Goal: Information Seeking & Learning: Learn about a topic

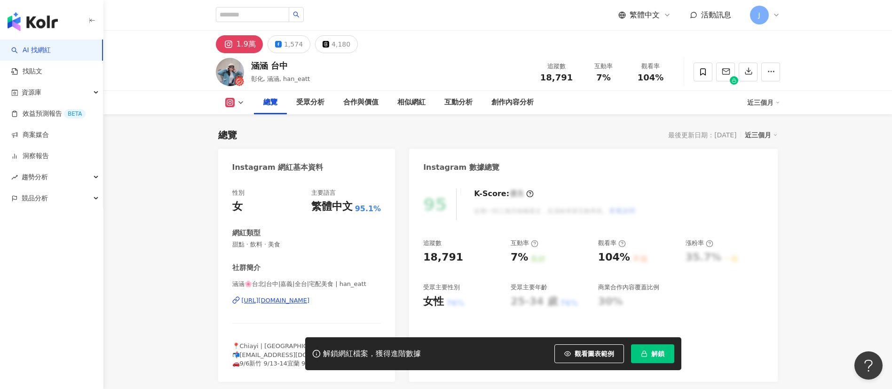
click at [644, 356] on icon "button" at bounding box center [644, 353] width 7 height 7
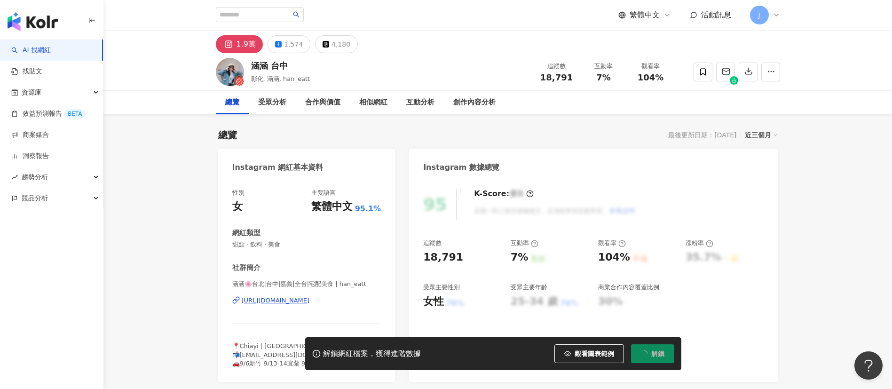
scroll to position [58, 0]
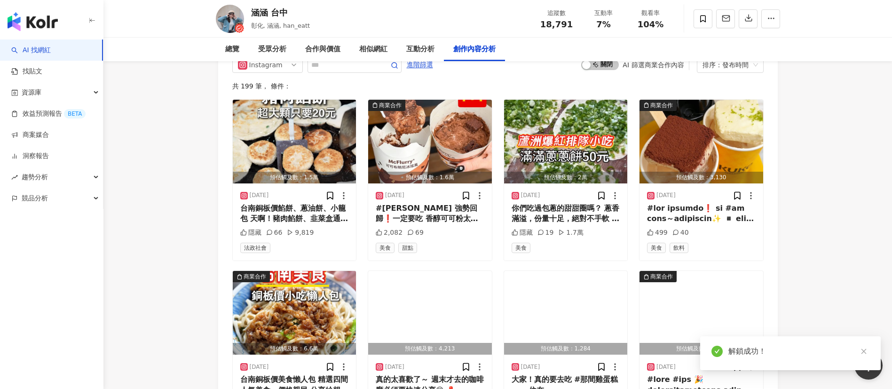
scroll to position [2950, 0]
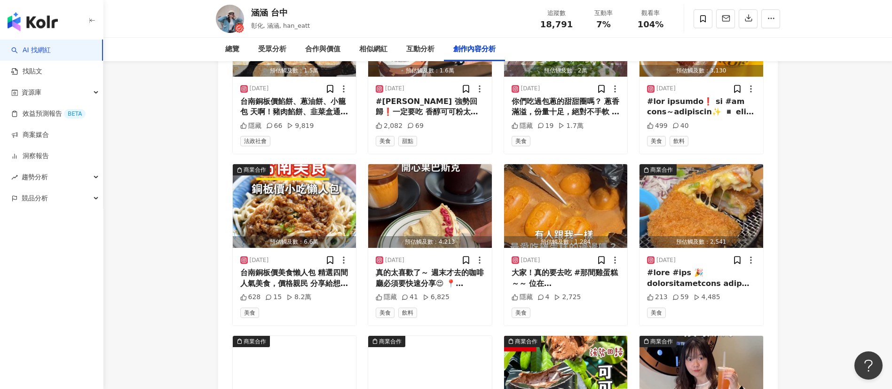
scroll to position [3232, 0]
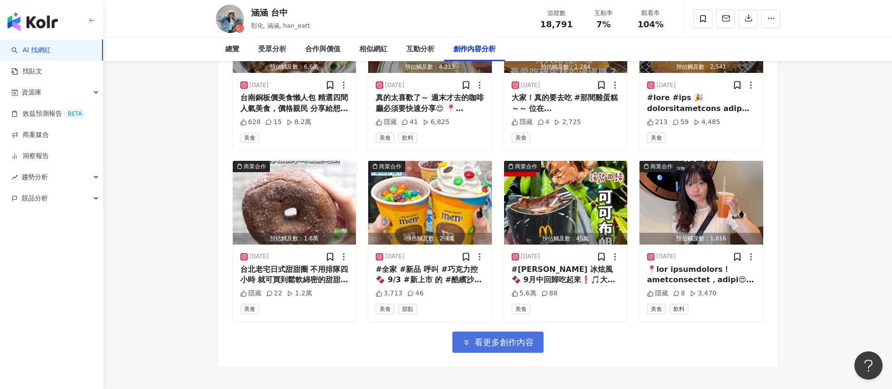
click at [516, 348] on span "看更多創作內容" at bounding box center [504, 342] width 59 height 10
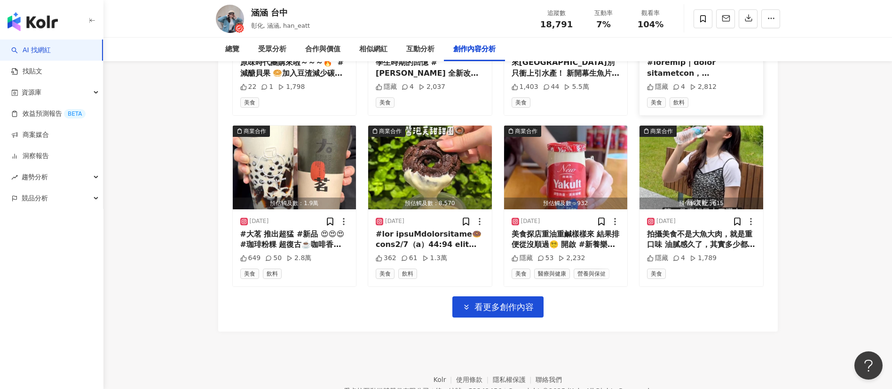
scroll to position [3839, 0]
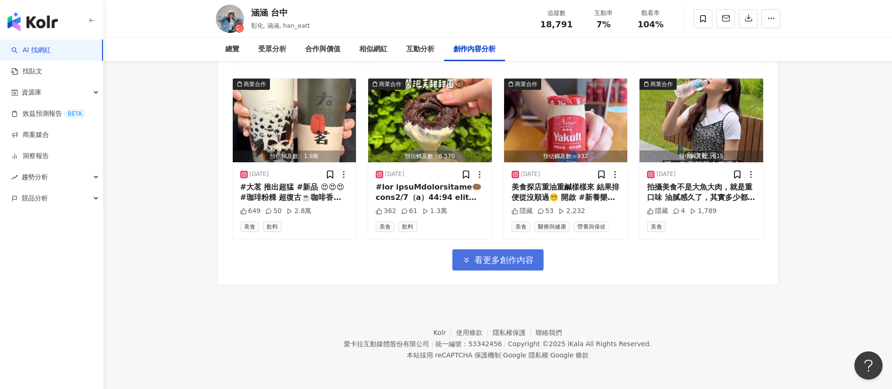
click at [509, 261] on span "看更多創作內容" at bounding box center [504, 260] width 59 height 10
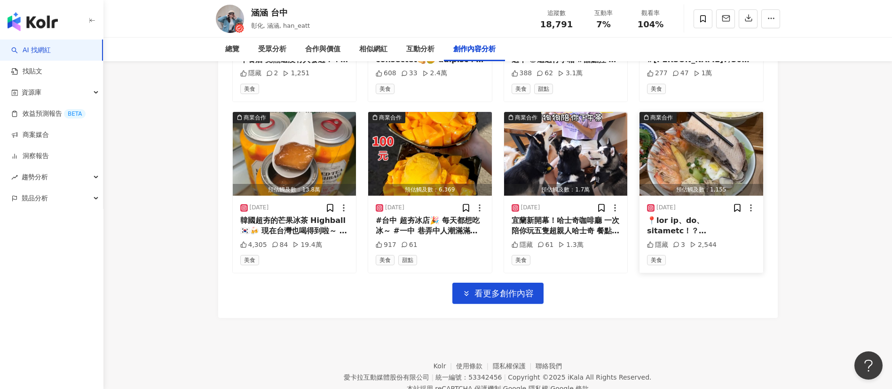
scroll to position [4333, 0]
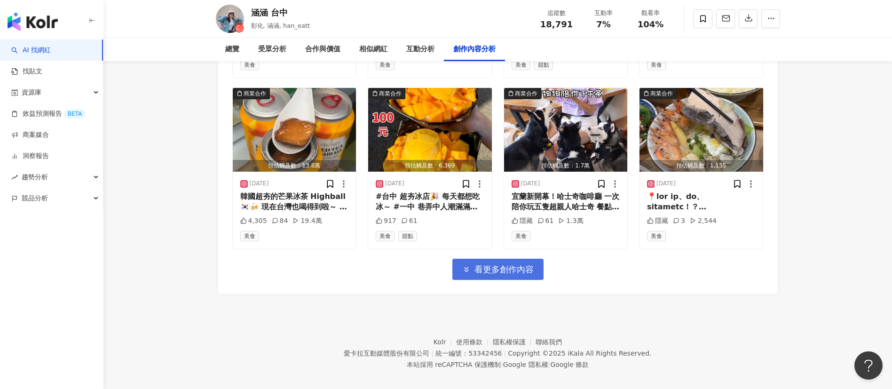
click at [519, 275] on span "看更多創作內容" at bounding box center [504, 269] width 59 height 10
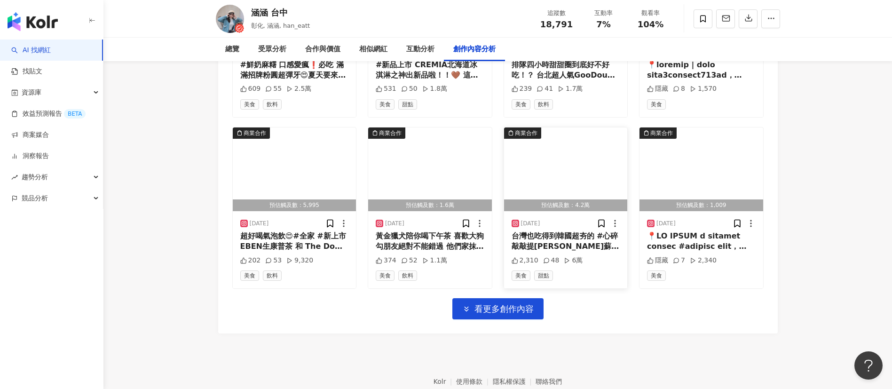
scroll to position [4867, 0]
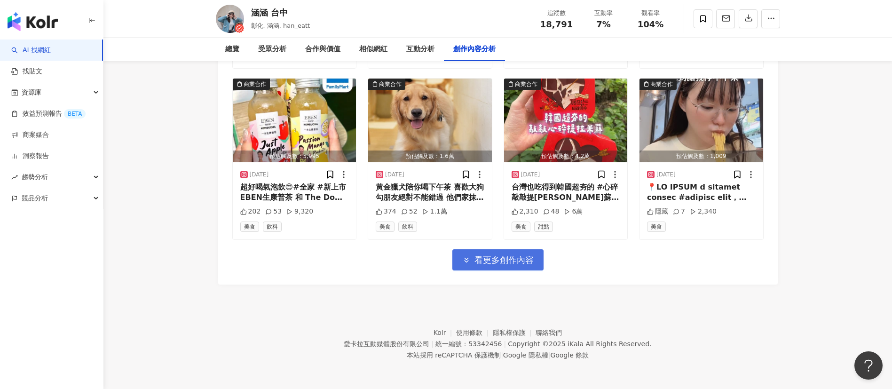
click at [533, 261] on span "看更多創作內容" at bounding box center [504, 260] width 59 height 10
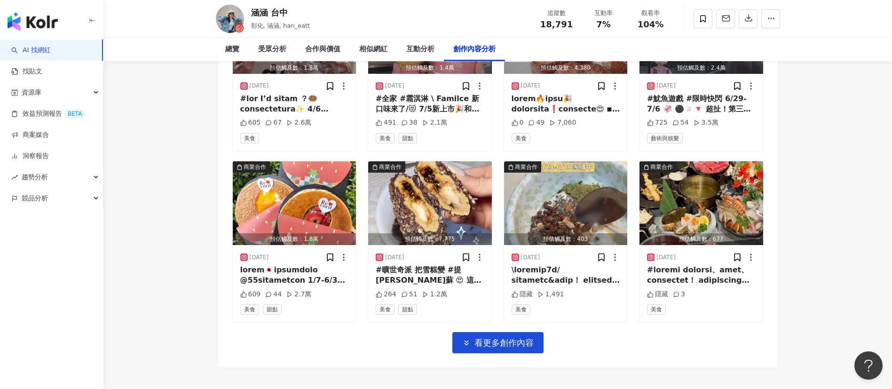
scroll to position [5291, 0]
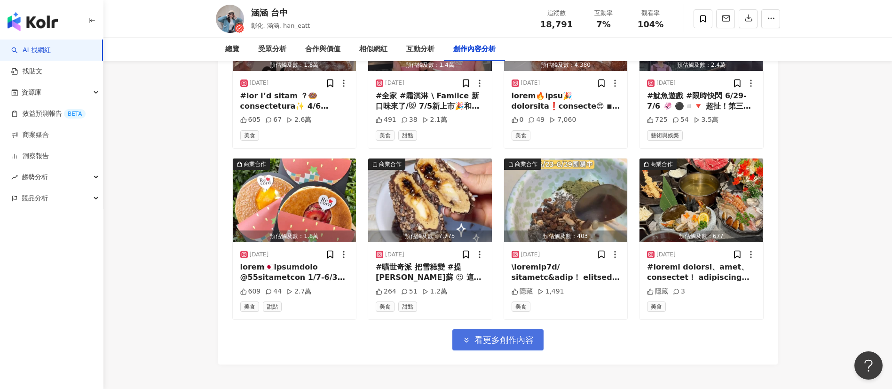
click at [527, 345] on span "看更多創作內容" at bounding box center [504, 340] width 59 height 10
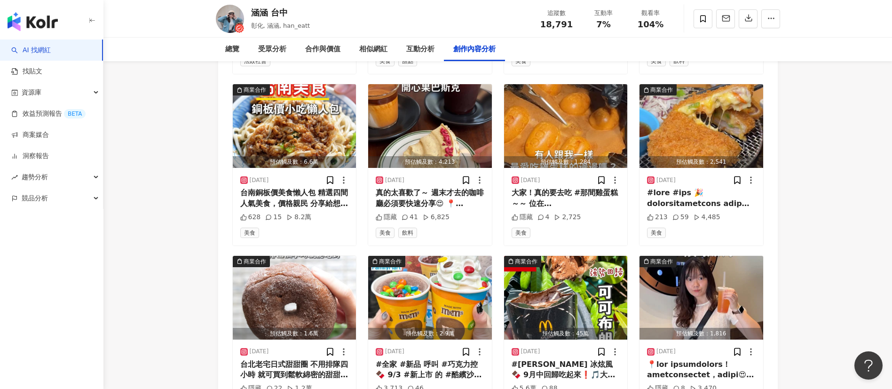
scroll to position [3215, 0]
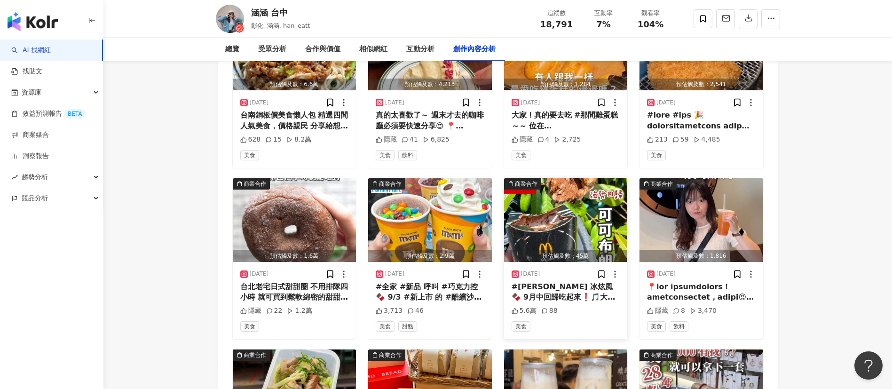
click at [559, 298] on div "#[PERSON_NAME] 冰炫風🍫 9月中回歸吃起來❗🎵大家快衝 ◾ #可可布朗尼冰炫風 🔅 最喜歡這個口味♥苦甜苦甜好喜歡👅 P.s.可可粉給很多🍫😍😍…" at bounding box center [566, 292] width 109 height 21
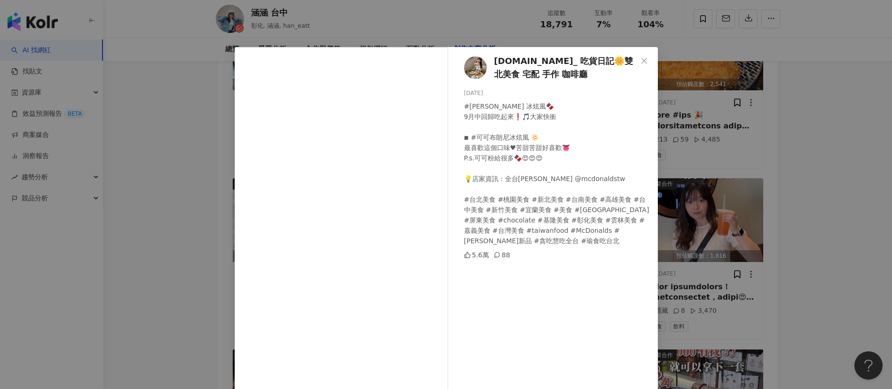
click at [765, 138] on div "[DOMAIN_NAME]_ 吃貨日記🌼雙北美食 宅配 手作 咖啡廳 [DATE] #[PERSON_NAME] 冰炫風🍫 9月中回歸吃起來❗🎵大家快衝 ◾ …" at bounding box center [446, 194] width 892 height 389
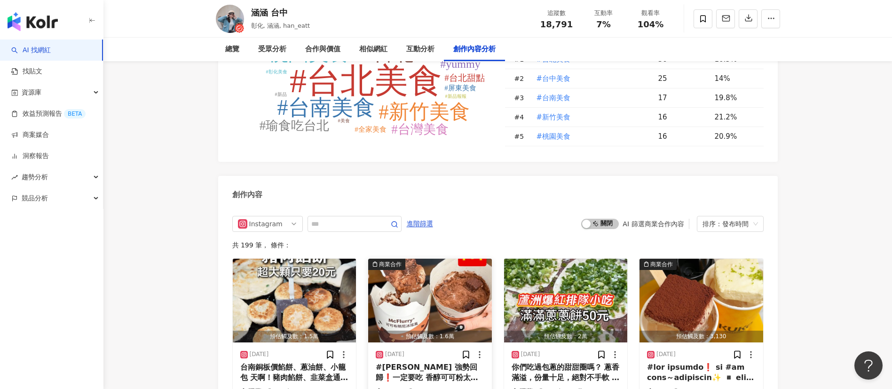
scroll to position [2862, 0]
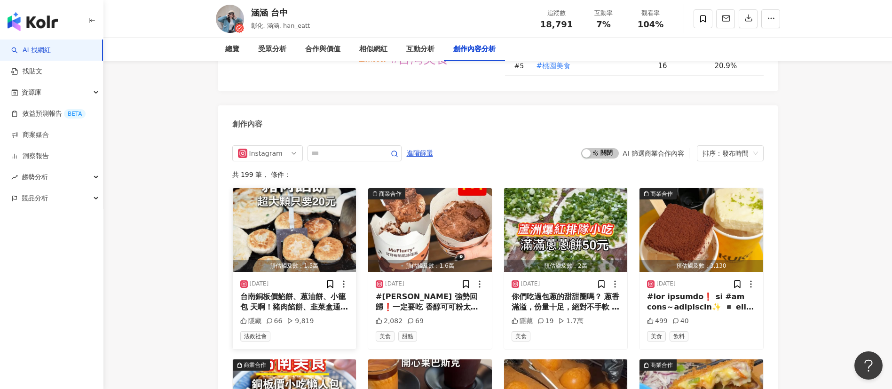
click at [311, 308] on div "台南銅板價餡餅、蔥油餅、小籠包 天啊！豬肉餡餅、韭菜盒通通只要20元 經營超過[DATE]，每次經過都有排隊人潮 #台南 #台南小吃 #台南美食" at bounding box center [294, 302] width 109 height 21
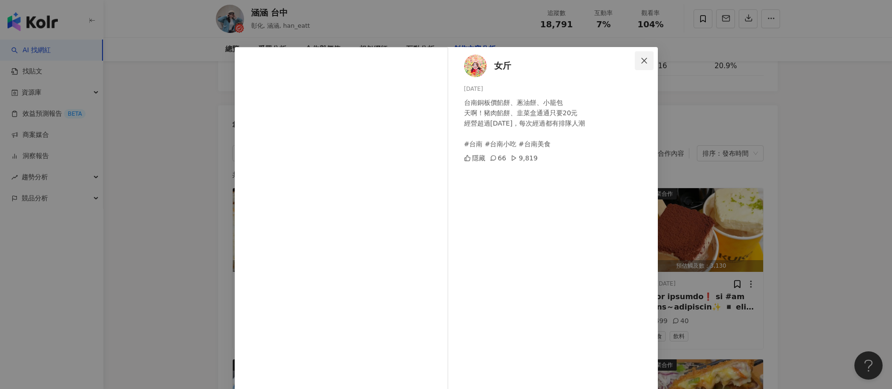
click at [641, 59] on icon "close" at bounding box center [644, 60] width 6 height 6
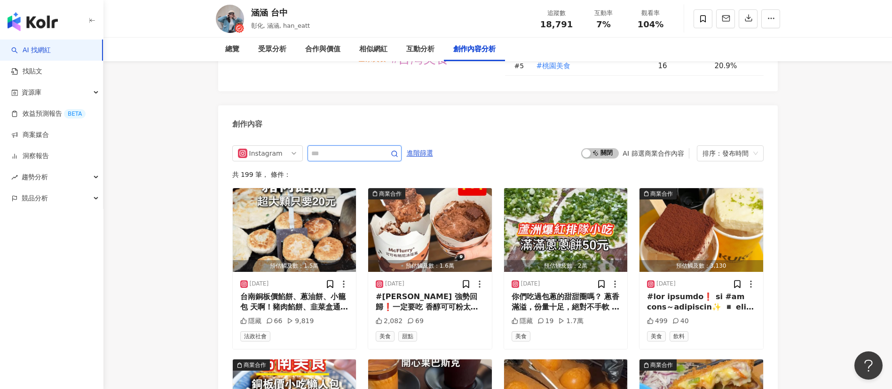
click at [353, 158] on input "text" at bounding box center [344, 153] width 66 height 11
click at [358, 159] on input "**" at bounding box center [344, 153] width 66 height 11
type input "***"
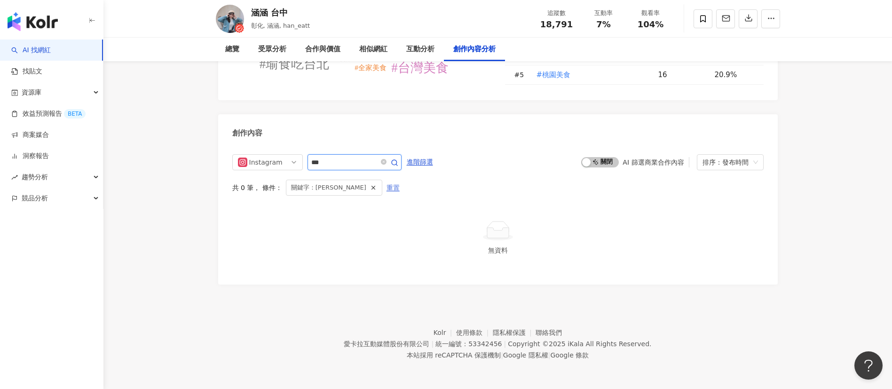
scroll to position [2864, 0]
click at [387, 164] on icon "close-circle" at bounding box center [384, 162] width 6 height 6
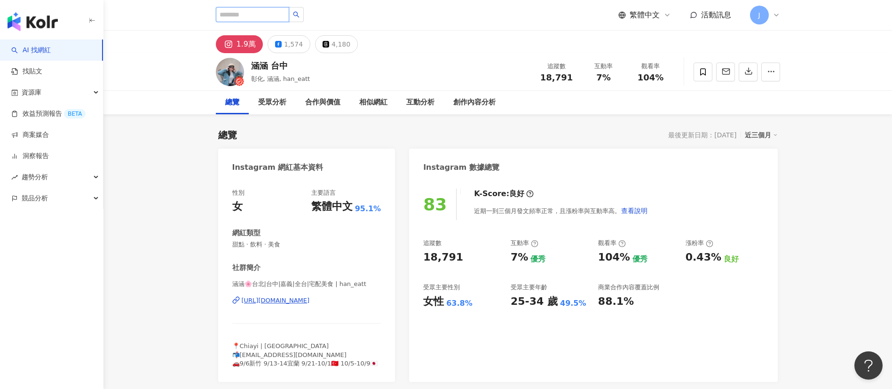
click at [272, 14] on input "search" at bounding box center [252, 14] width 73 height 15
paste input "******"
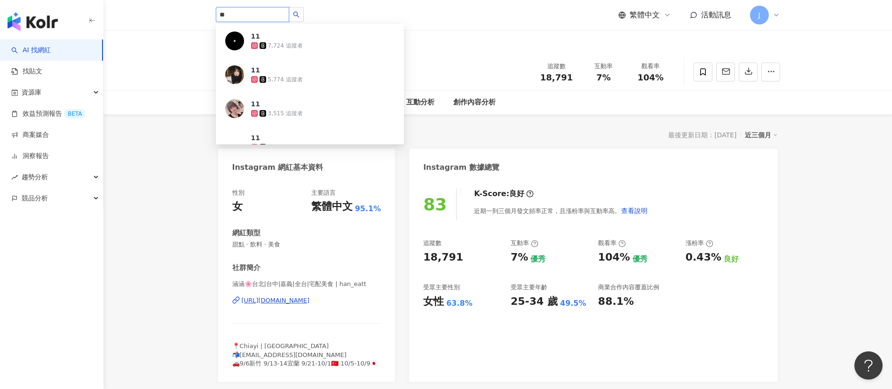
type input "**"
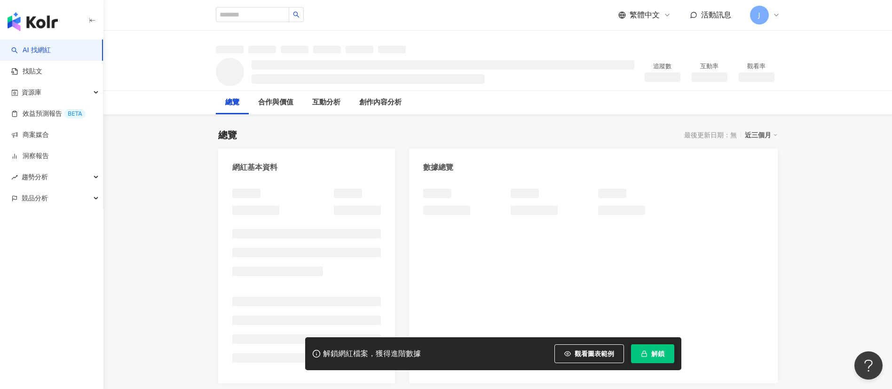
click at [650, 359] on button "解鎖" at bounding box center [652, 353] width 43 height 19
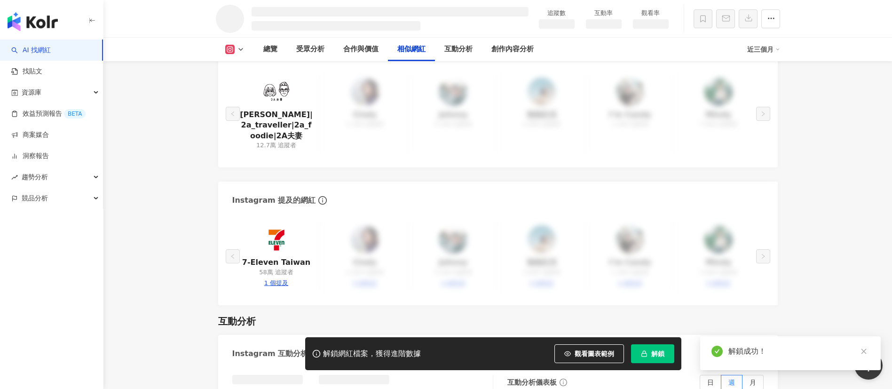
scroll to position [58, 0]
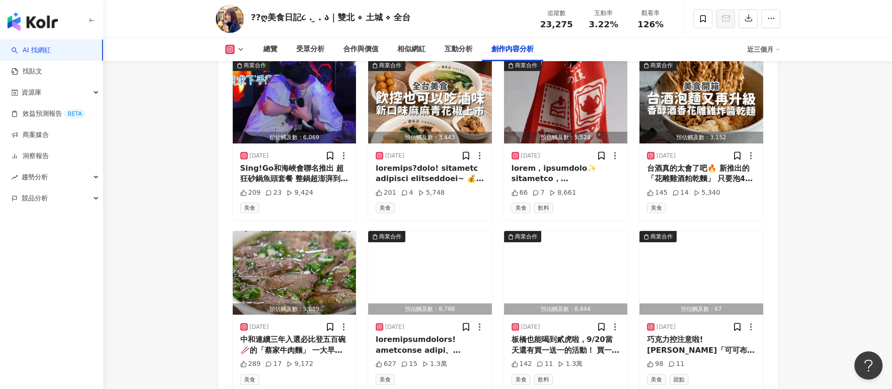
scroll to position [3153, 0]
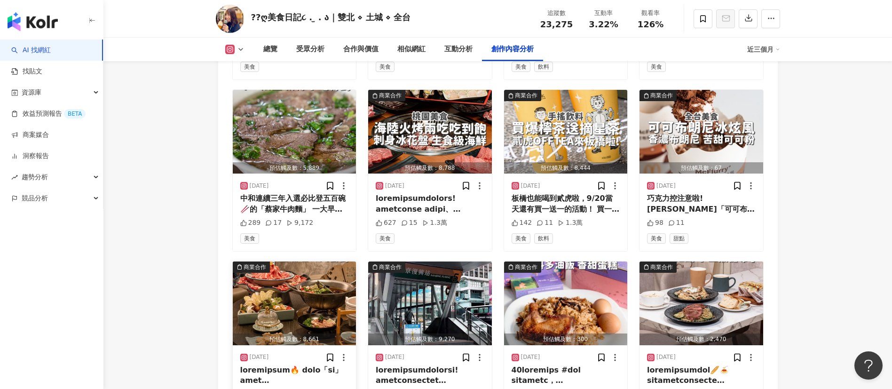
click at [289, 365] on div at bounding box center [294, 375] width 109 height 21
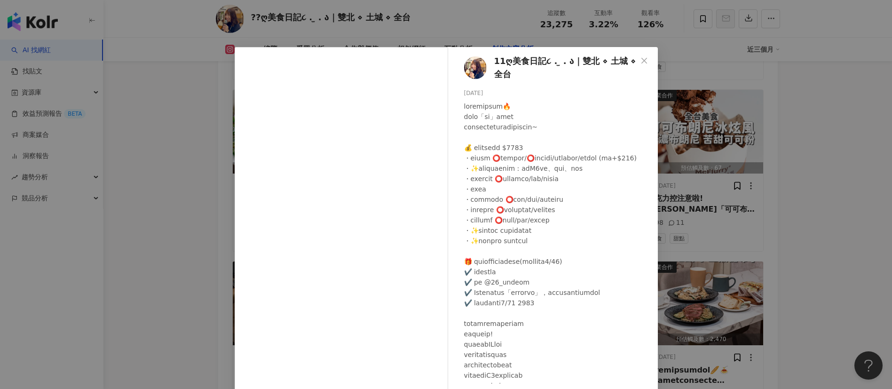
scroll to position [33, 0]
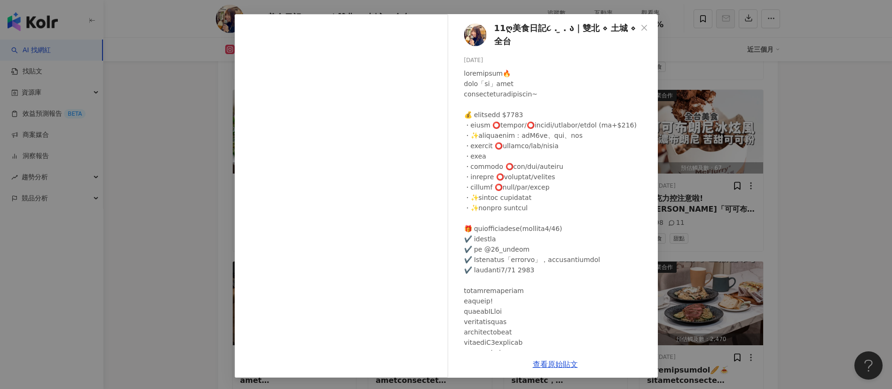
click at [641, 24] on icon "close" at bounding box center [645, 28] width 8 height 8
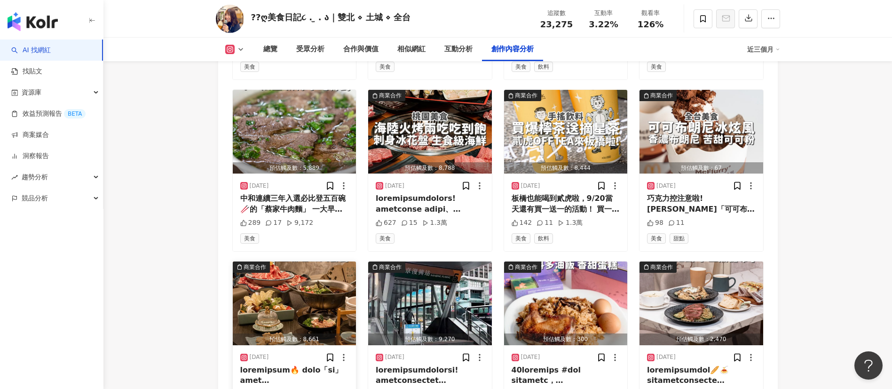
click at [289, 365] on div at bounding box center [294, 375] width 109 height 21
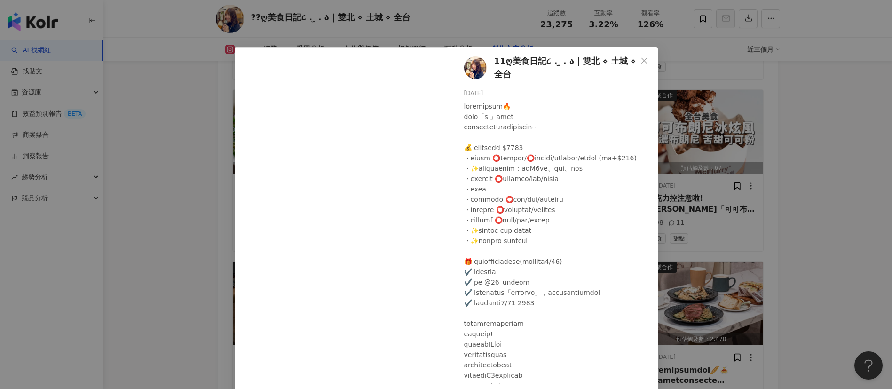
scroll to position [207, 0]
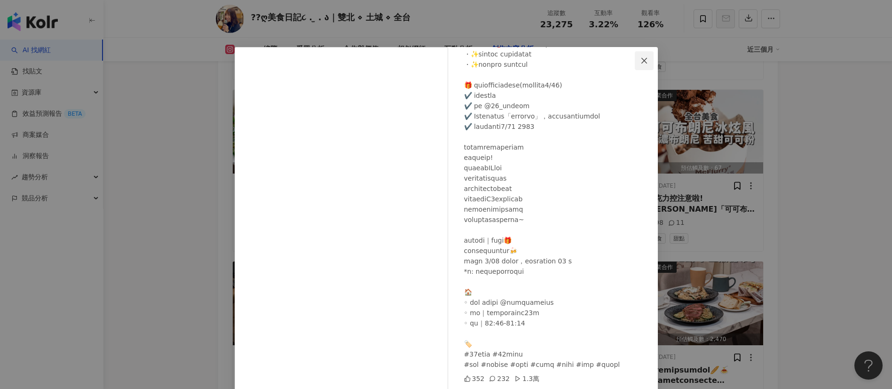
click at [641, 59] on icon "close" at bounding box center [645, 61] width 8 height 8
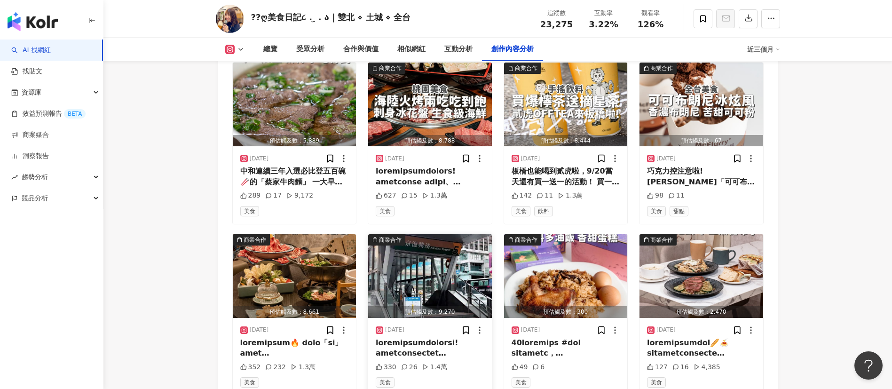
scroll to position [3294, 0]
